Goal: Browse casually

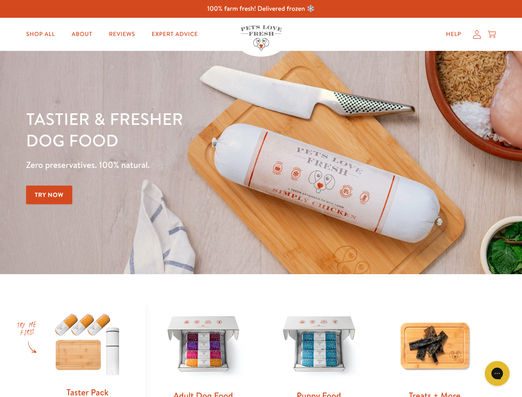
click at [261, 198] on div "Tastier & fresher dog food Zero preservatives. 100% natural. Try Now" at bounding box center [182, 162] width 313 height 109
click at [497, 373] on icon "Open gorgias live chat" at bounding box center [497, 373] width 8 height 8
